Goal: Check status: Check status

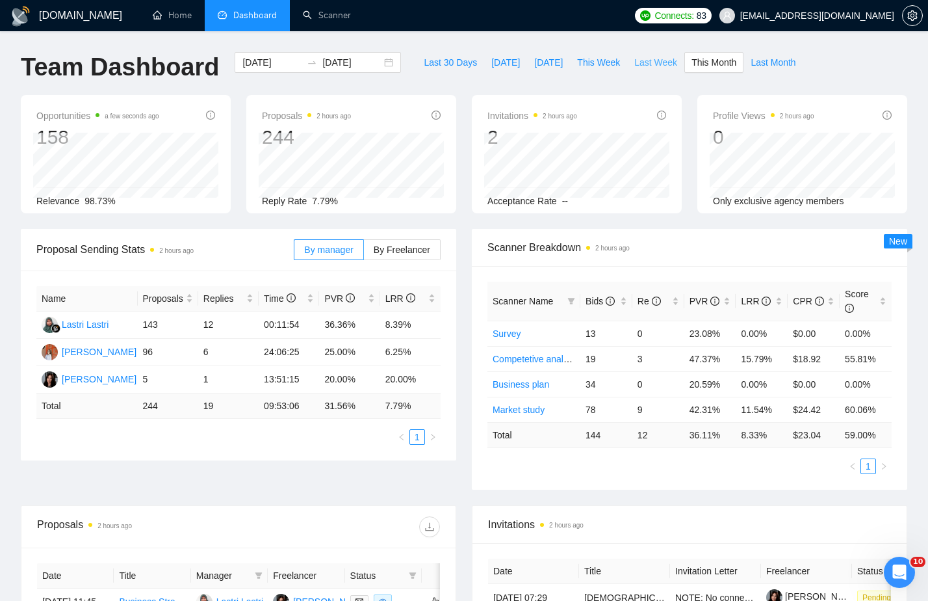
click at [677, 55] on button "Last Week" at bounding box center [655, 62] width 57 height 21
type input "[DATE]"
click at [599, 62] on span "This Week" at bounding box center [598, 62] width 43 height 14
type input "[DATE]"
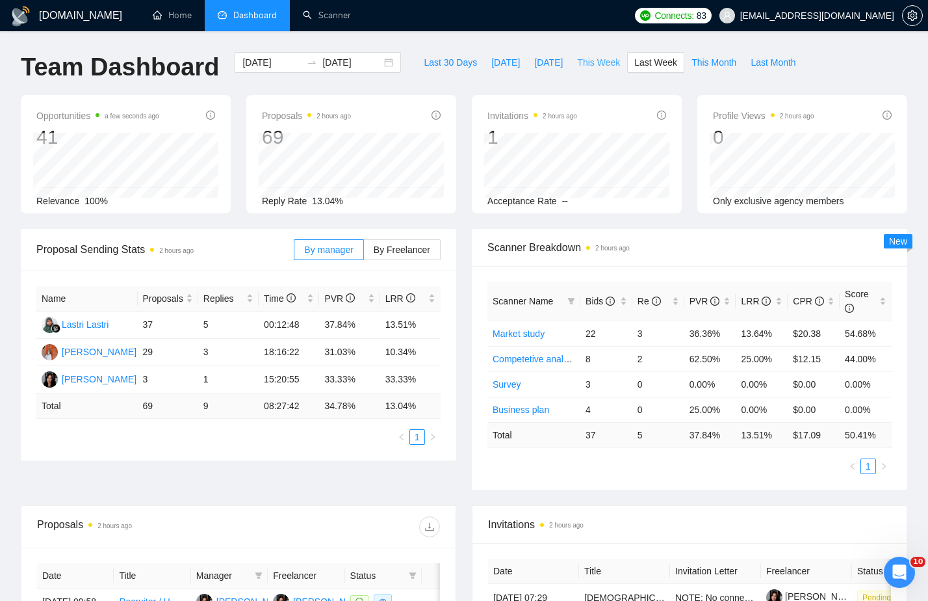
type input "[DATE]"
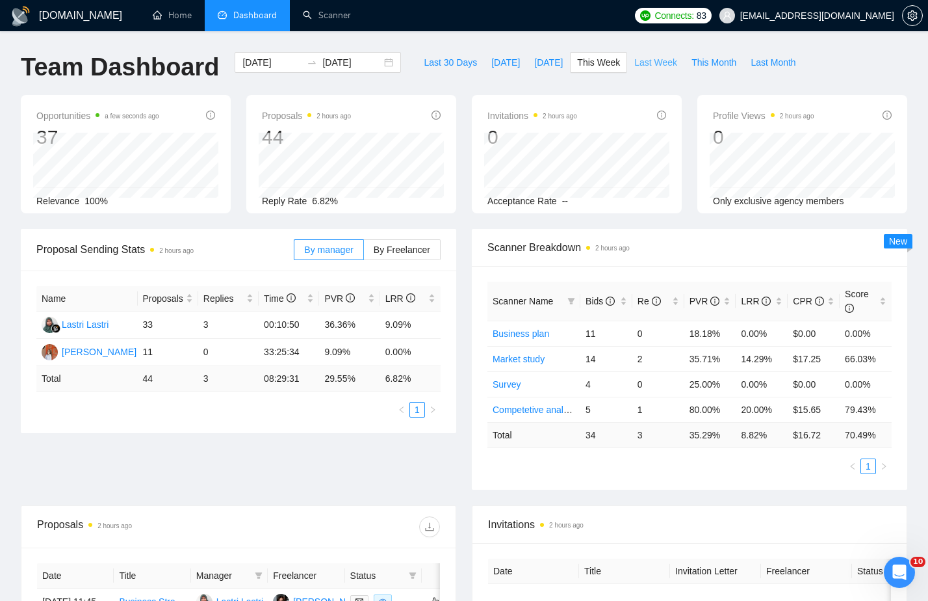
click at [661, 67] on span "Last Week" at bounding box center [656, 62] width 43 height 14
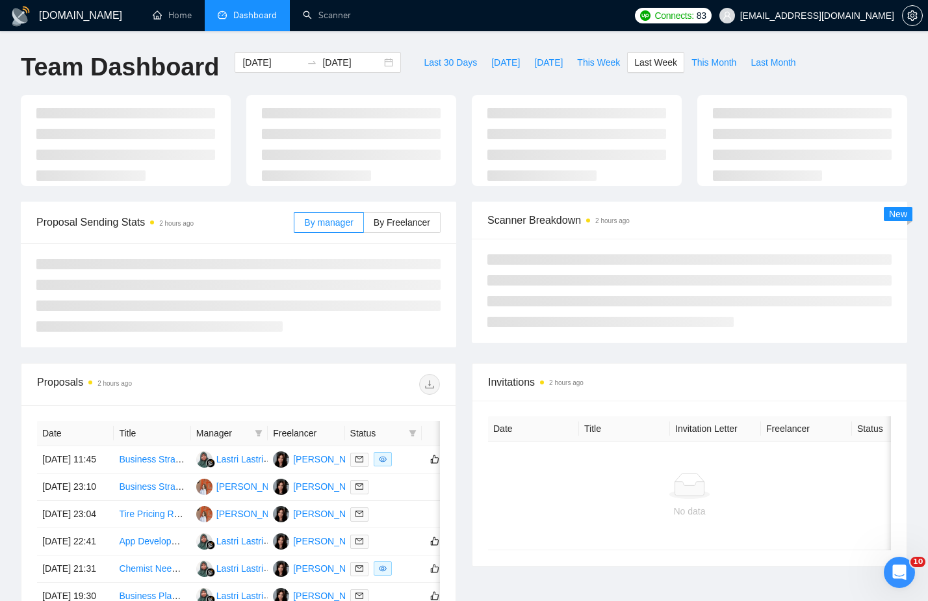
type input "[DATE]"
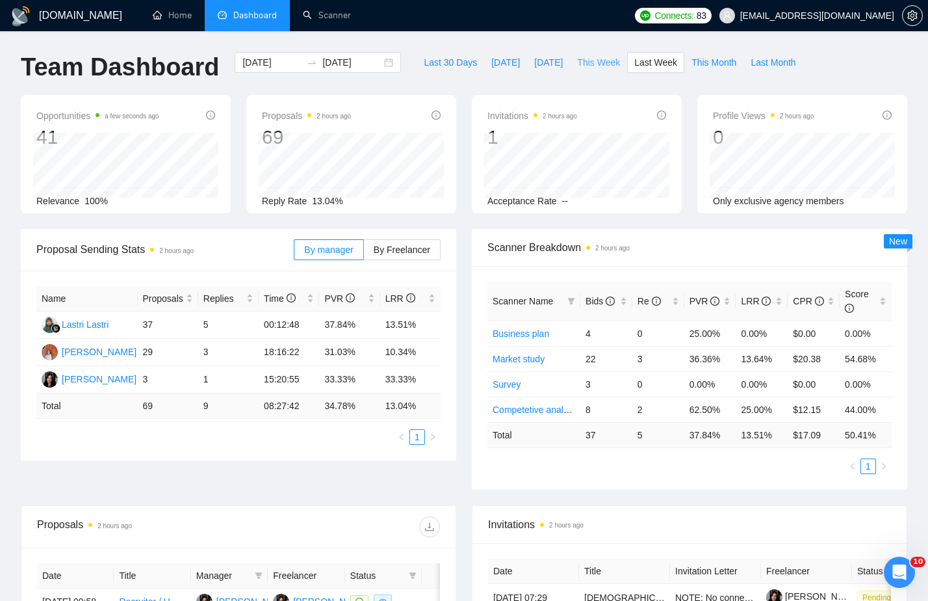
click at [605, 67] on span "This Week" at bounding box center [598, 62] width 43 height 14
type input "[DATE]"
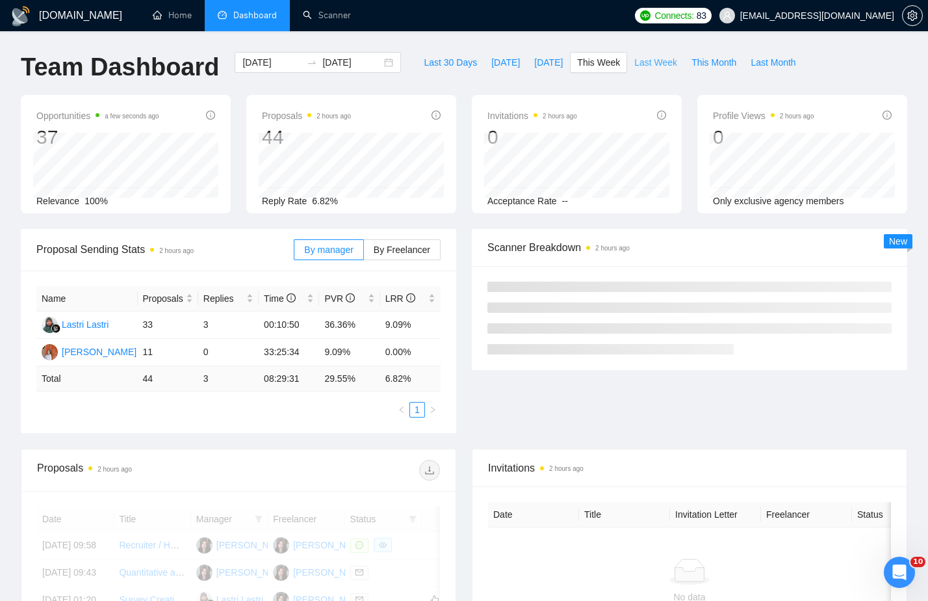
click at [662, 62] on span "Last Week" at bounding box center [656, 62] width 43 height 14
type input "[DATE]"
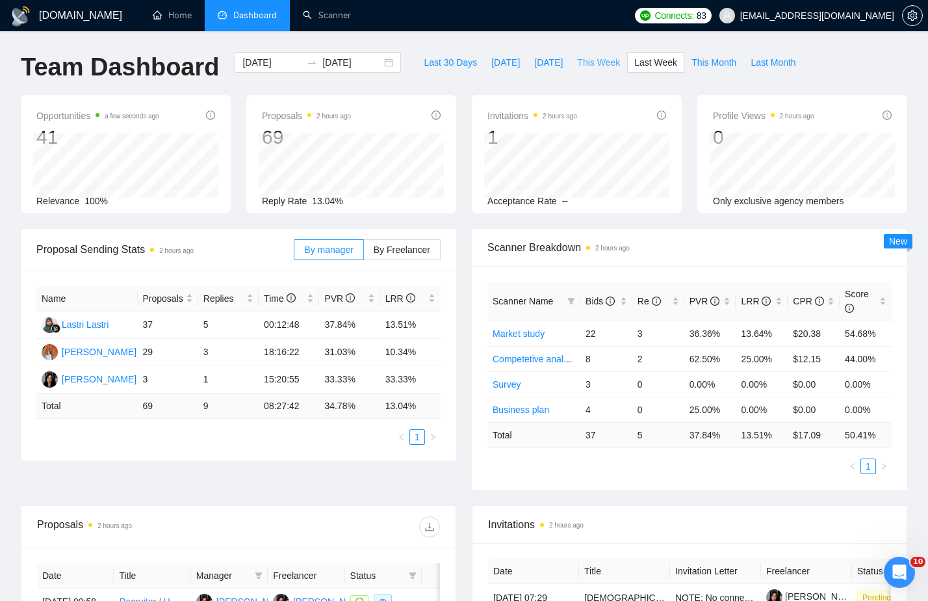
click at [609, 60] on span "This Week" at bounding box center [598, 62] width 43 height 14
type input "[DATE]"
